Goal: Book appointment/travel/reservation

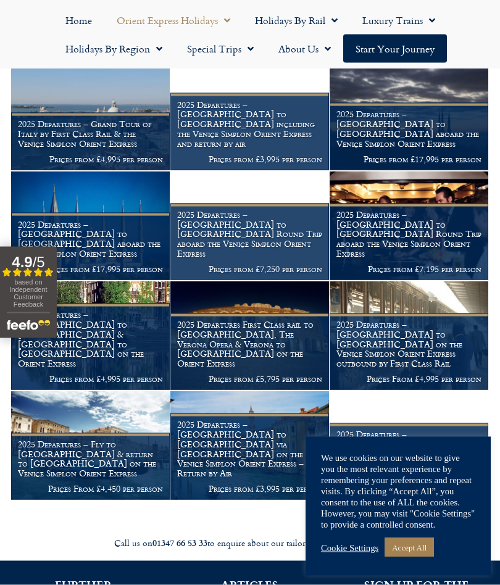
scroll to position [869, 0]
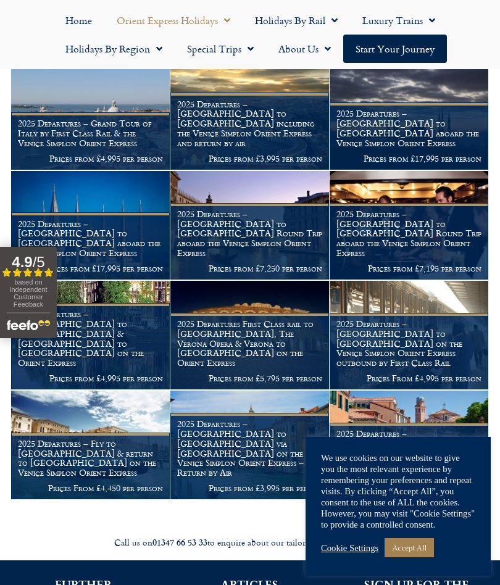
click at [442, 319] on h1 "2025 Departures – Venice to London on the Venice Simplon Orient Express outboun…" at bounding box center [408, 343] width 145 height 49
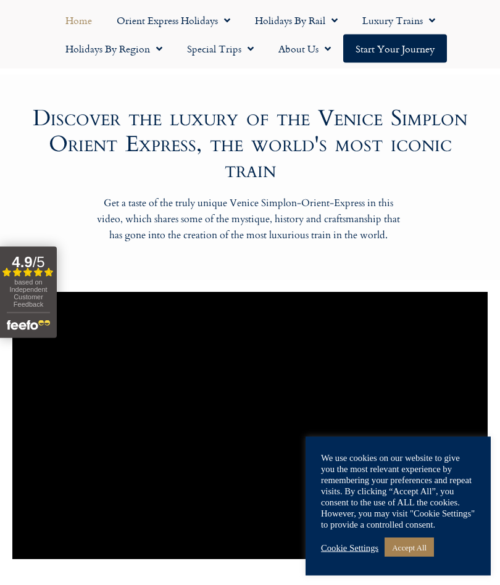
scroll to position [758, 0]
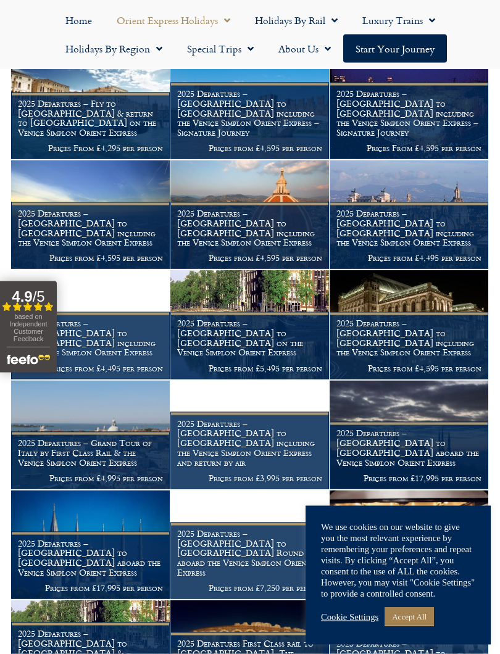
scroll to position [550, 0]
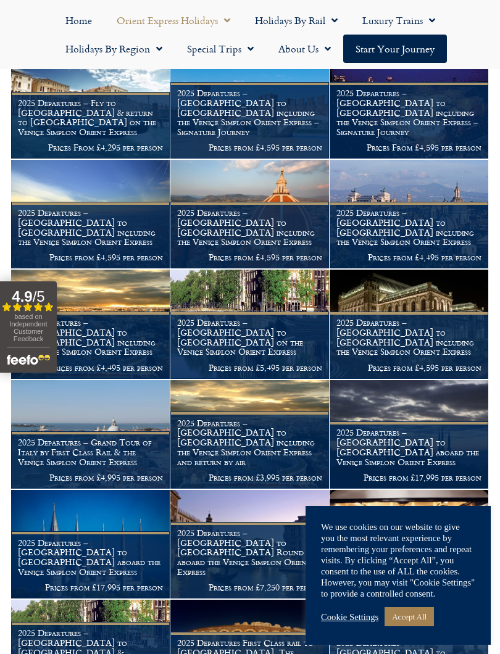
click at [416, 584] on link "Accept All" at bounding box center [408, 616] width 49 height 19
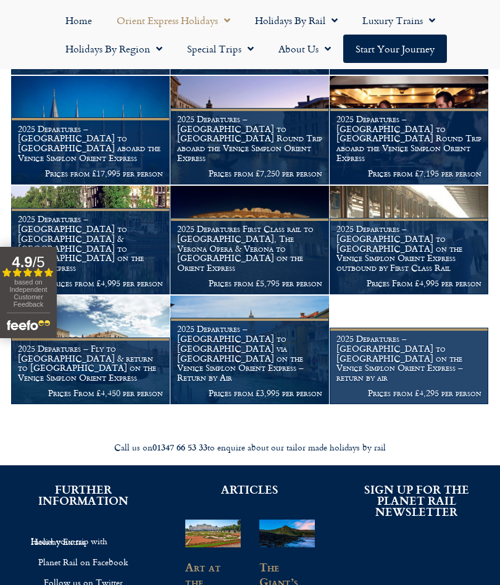
scroll to position [1144, 0]
